Goal: Information Seeking & Learning: Learn about a topic

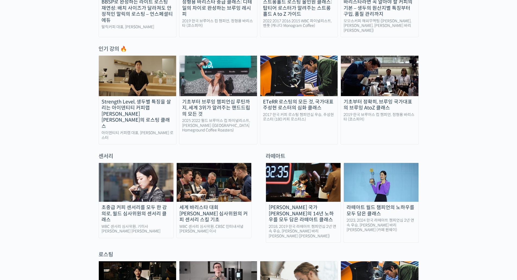
scroll to position [254, 0]
click at [134, 177] on img at bounding box center [136, 181] width 75 height 39
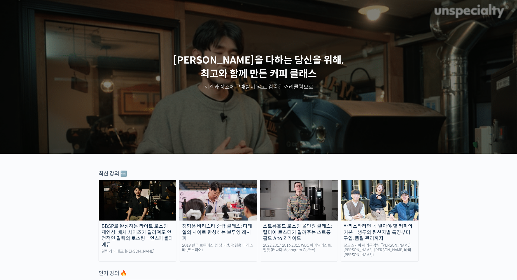
scroll to position [0, 0]
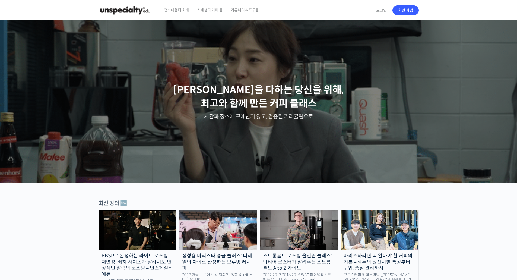
click at [142, 5] on img at bounding box center [124, 10] width 53 height 16
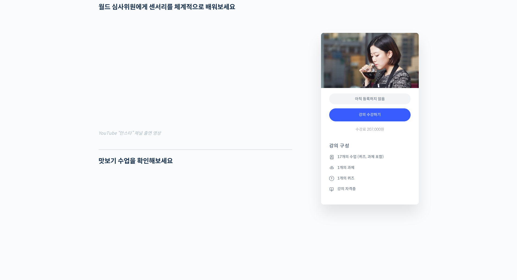
scroll to position [427, 0]
